Goal: Navigation & Orientation: Find specific page/section

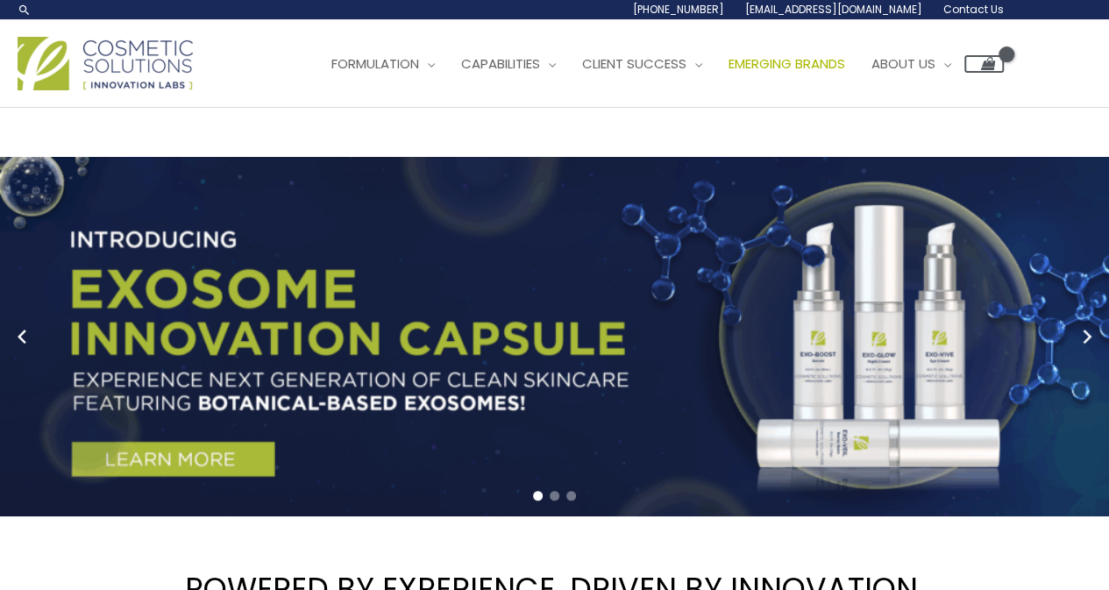
click at [827, 61] on span "Emerging Brands" at bounding box center [786, 63] width 117 height 18
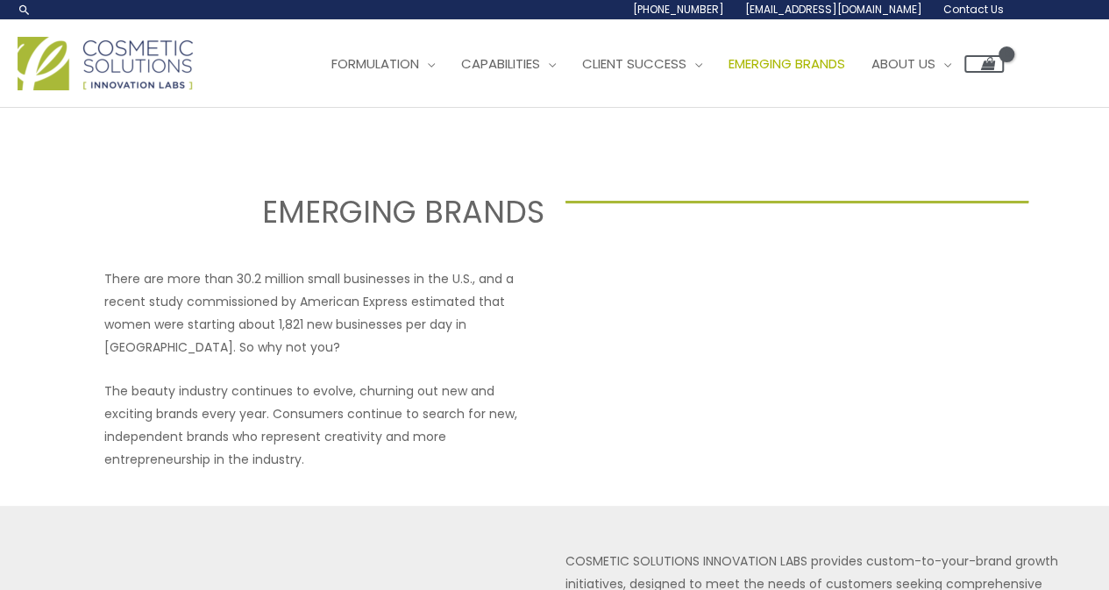
click at [123, 74] on img at bounding box center [105, 63] width 175 height 53
